Goal: Task Accomplishment & Management: Complete application form

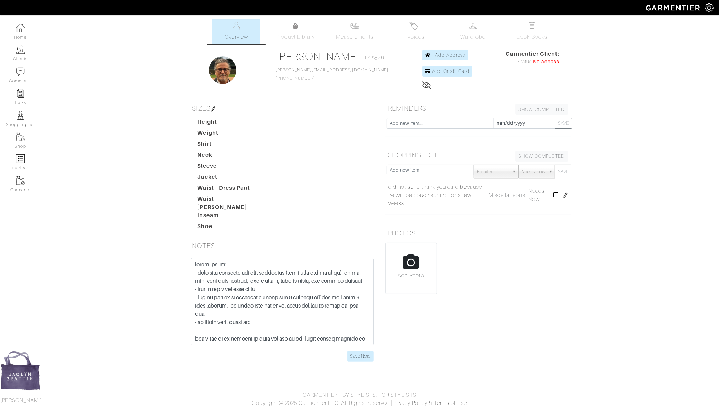
scroll to position [12, 0]
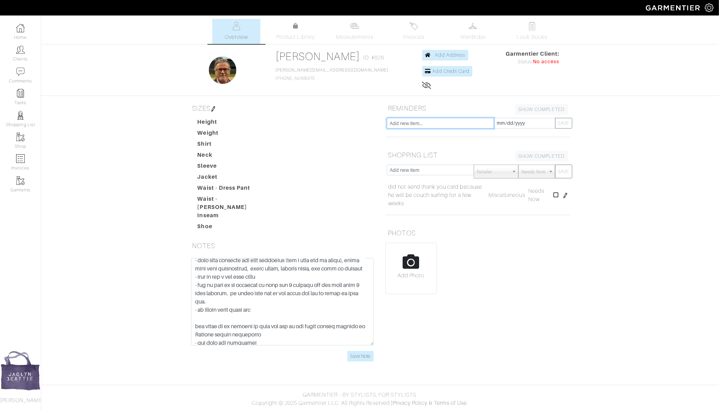
click at [446, 119] on input "text" at bounding box center [440, 123] width 107 height 11
type input "loves skulls, camo and the dog lining"
click at [521, 123] on input "[DATE]" at bounding box center [524, 123] width 62 height 11
type input "[DATE]"
click at [562, 118] on button "SAVE" at bounding box center [563, 123] width 17 height 11
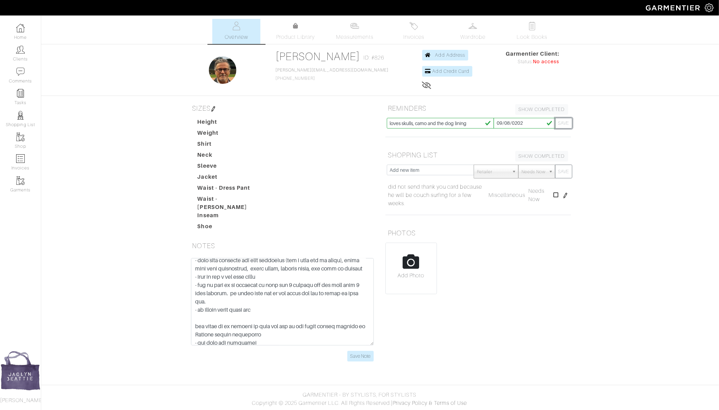
type input "[DATE]"
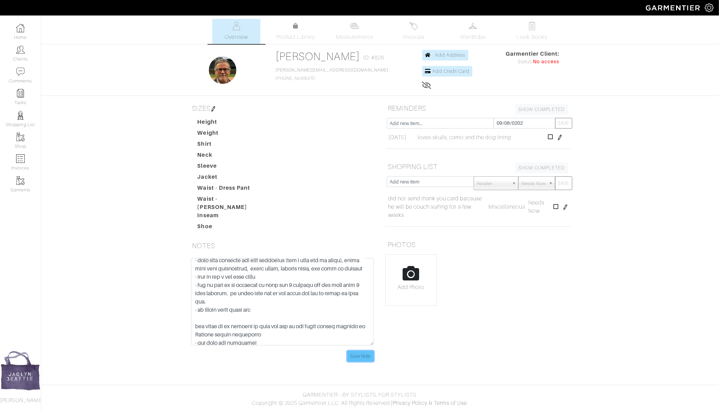
click at [363, 351] on input "Save Note" at bounding box center [360, 356] width 26 height 11
click at [361, 351] on input "Save Note" at bounding box center [360, 356] width 26 height 11
click at [20, 46] on img at bounding box center [20, 49] width 9 height 9
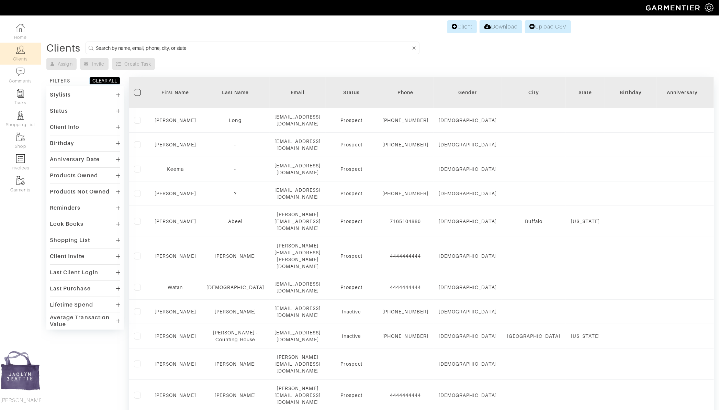
click at [169, 48] on input at bounding box center [253, 48] width 315 height 9
type input "ravi"
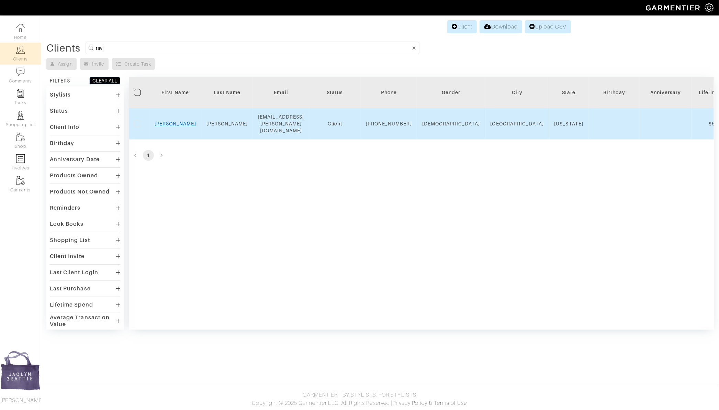
click at [177, 123] on link "Ravi" at bounding box center [176, 123] width 42 height 5
